Goal: Transaction & Acquisition: Purchase product/service

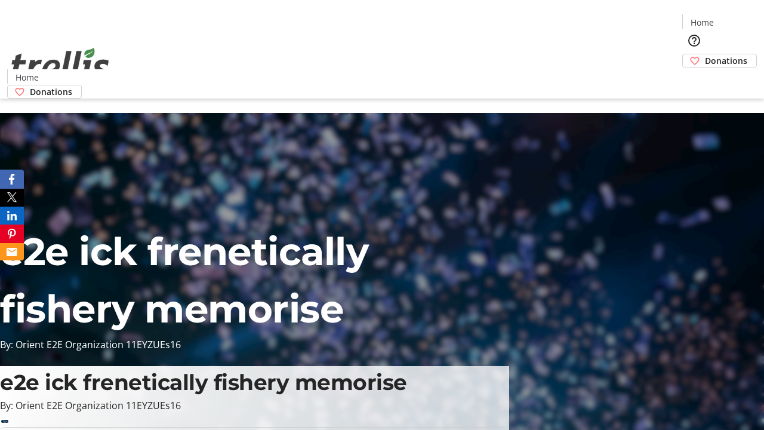
click at [730, 18] on span "Sign Up" at bounding box center [735, 17] width 35 height 14
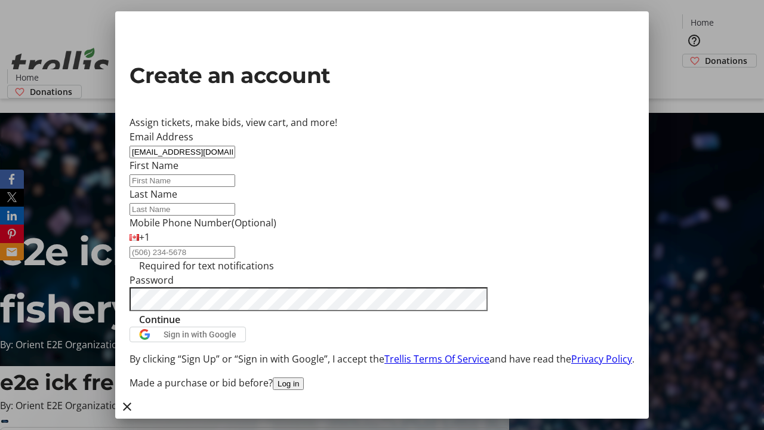
type input "[EMAIL_ADDRESS][DOMAIN_NAME]"
type input "Lexi"
type input "Jast"
click at [180, 327] on span "Continue" at bounding box center [159, 319] width 41 height 14
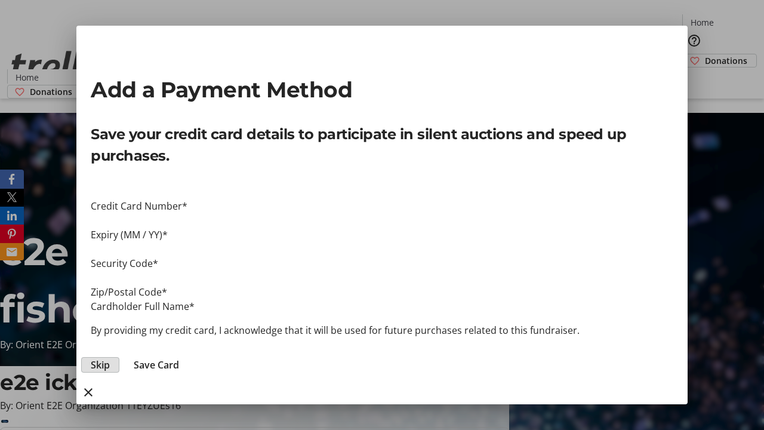
click at [110, 358] on span "Skip" at bounding box center [100, 365] width 19 height 14
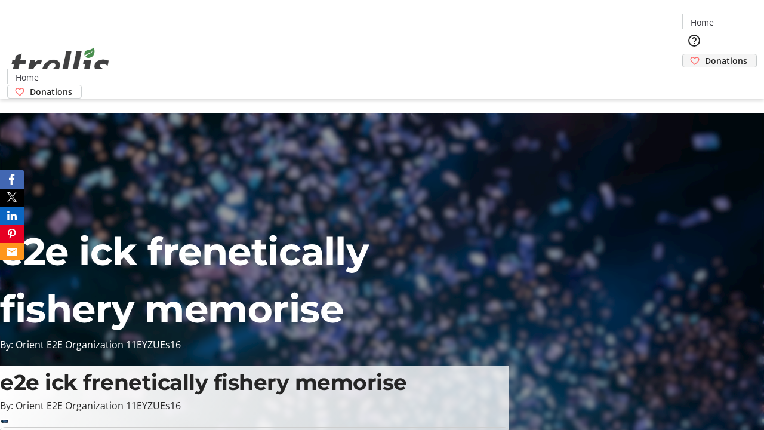
click at [705, 54] on span "Donations" at bounding box center [726, 60] width 42 height 13
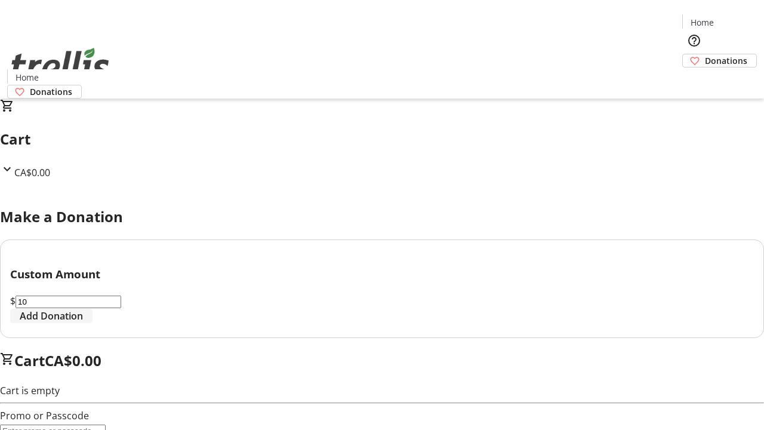
click at [83, 323] on span "Add Donation" at bounding box center [51, 316] width 63 height 14
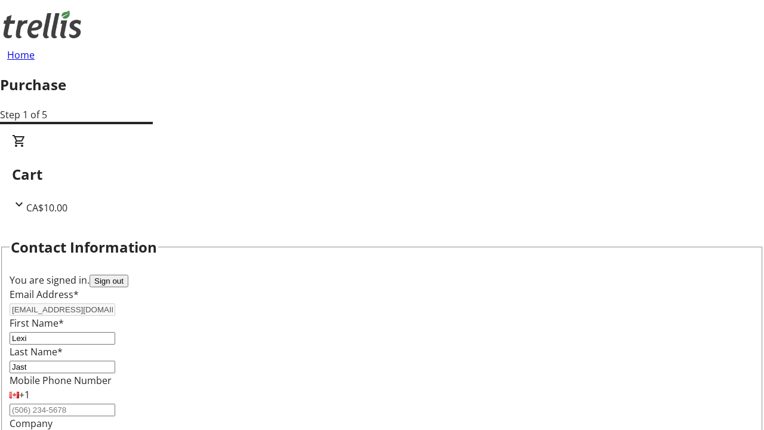
select select "BC"
select select "CA"
type input "Kelowna"
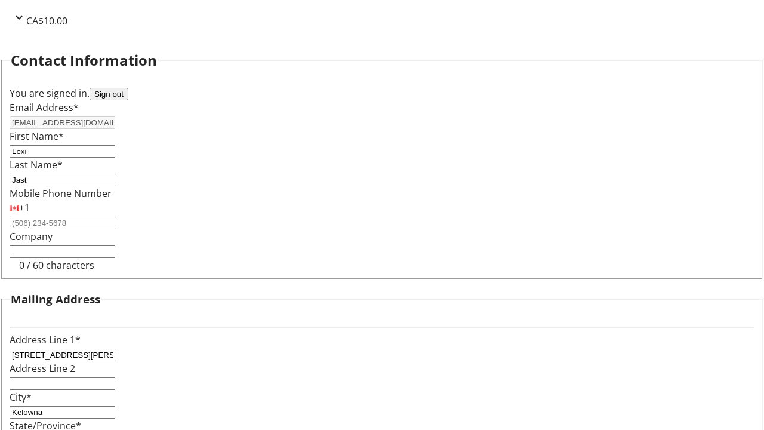
type input "V1Y 0C2"
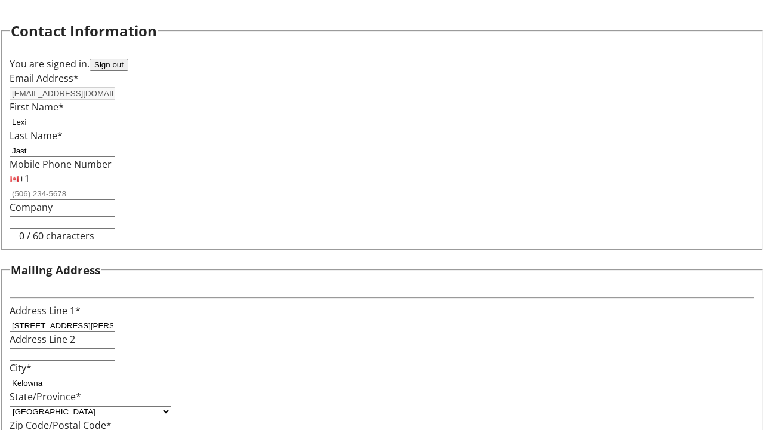
scroll to position [228, 0]
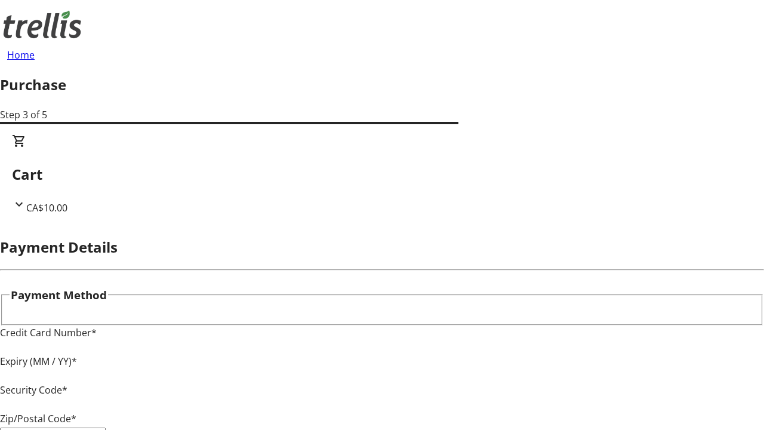
type input "V1Y 0C2"
